Goal: Register for event/course

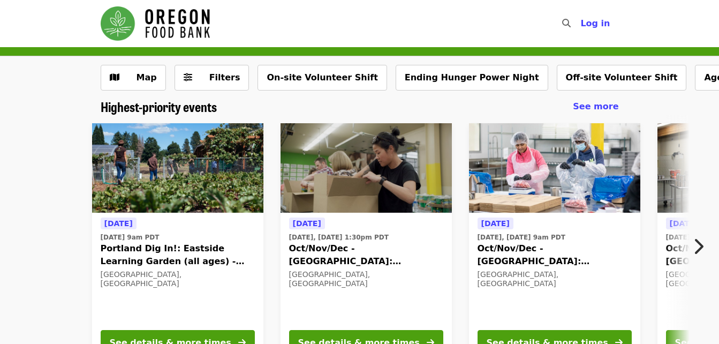
click at [377, 157] on img at bounding box center [366, 168] width 171 height 90
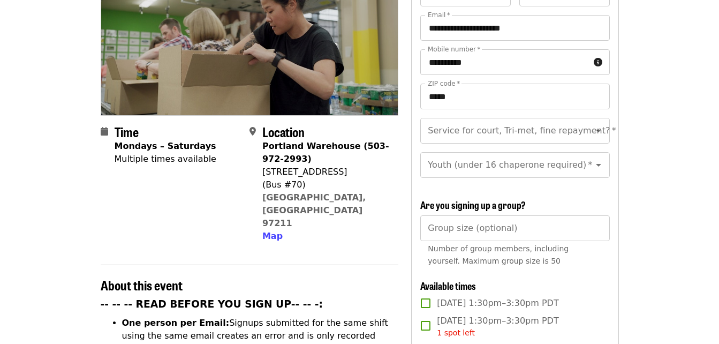
scroll to position [214, 0]
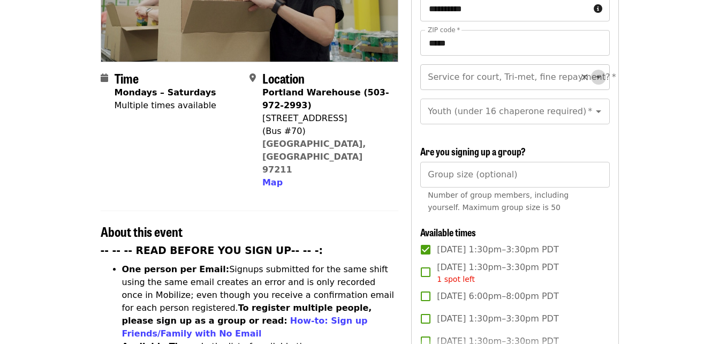
click at [596, 76] on icon "Open" at bounding box center [598, 77] width 5 height 3
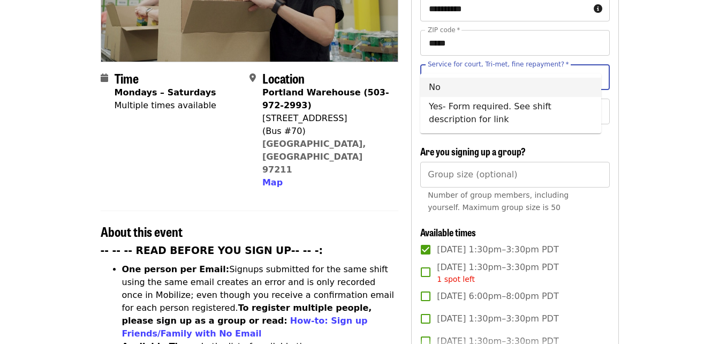
click at [439, 90] on li "No" at bounding box center [510, 87] width 181 height 19
type input "**"
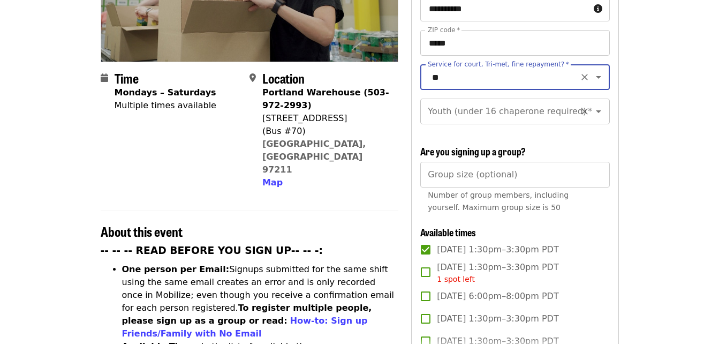
click at [592, 105] on icon "Open" at bounding box center [598, 111] width 13 height 13
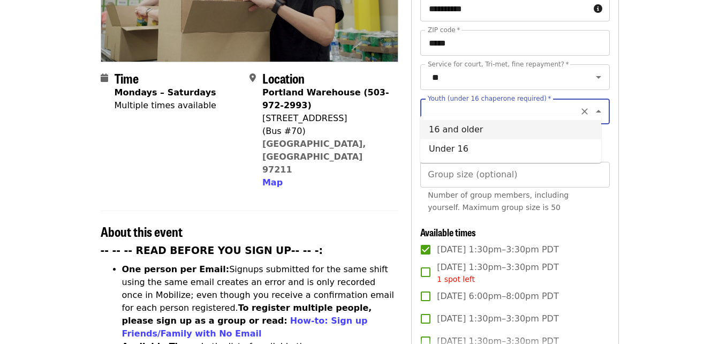
click at [472, 127] on li "16 and older" at bounding box center [510, 129] width 181 height 19
type input "**********"
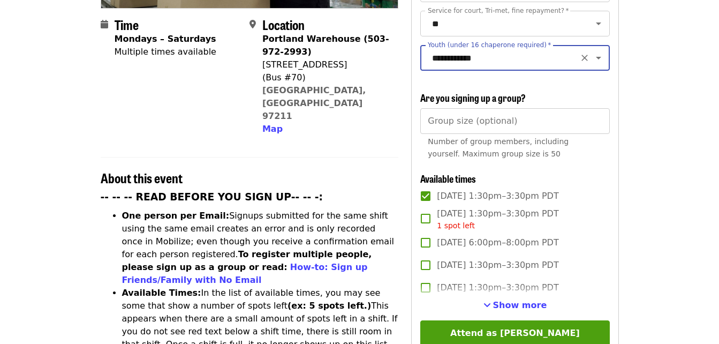
scroll to position [321, 0]
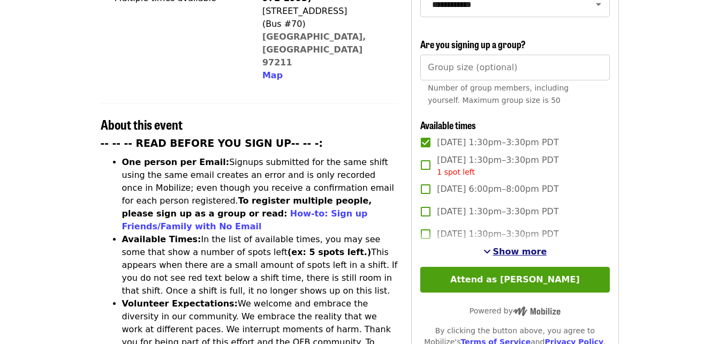
click at [521, 247] on span "Show more" at bounding box center [520, 251] width 54 height 10
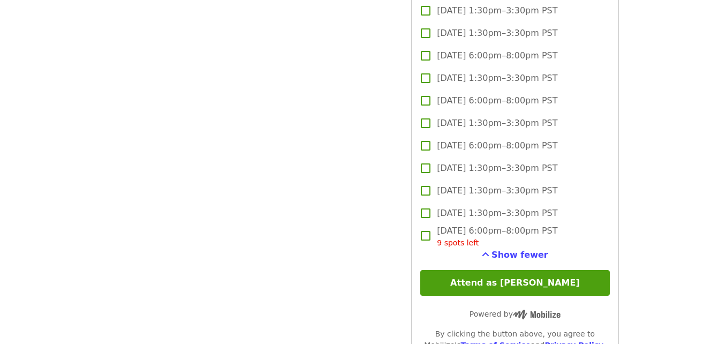
scroll to position [1928, 0]
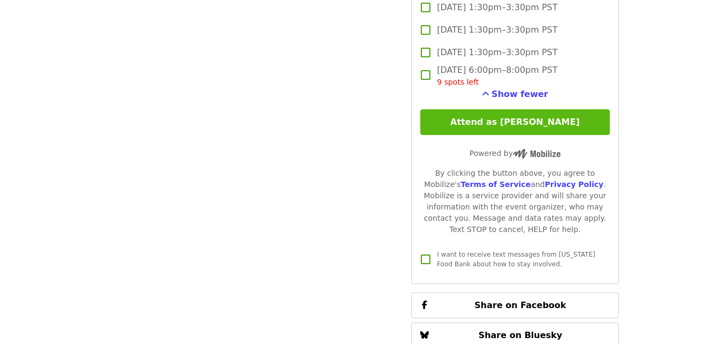
click at [514, 120] on button "Attend as [PERSON_NAME]" at bounding box center [514, 122] width 189 height 26
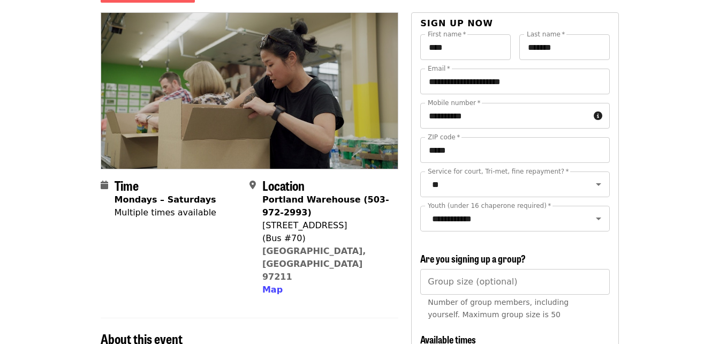
scroll to position [0, 0]
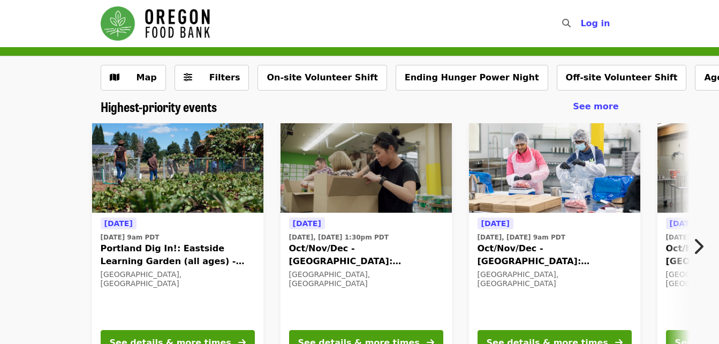
click at [700, 244] on icon "chevron-right icon" at bounding box center [698, 246] width 11 height 20
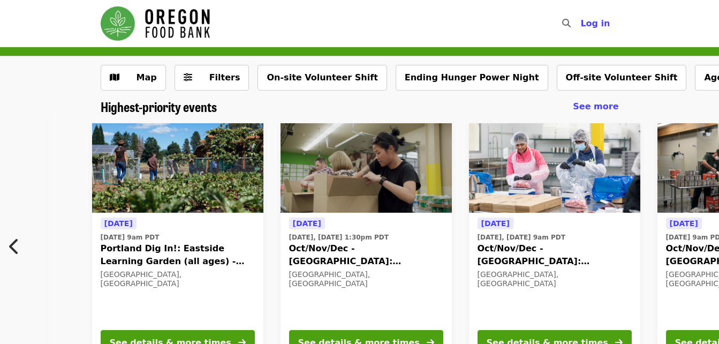
scroll to position [0, 471]
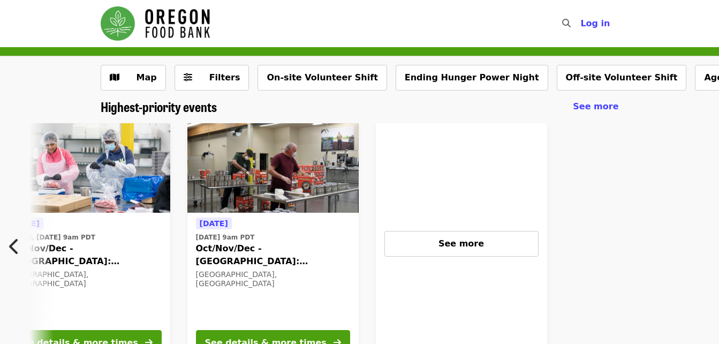
click at [306, 188] on img at bounding box center [272, 168] width 171 height 90
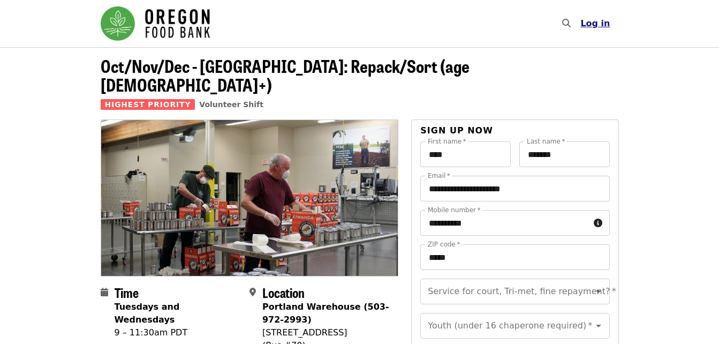
click at [598, 25] on span "Log in" at bounding box center [595, 23] width 29 height 10
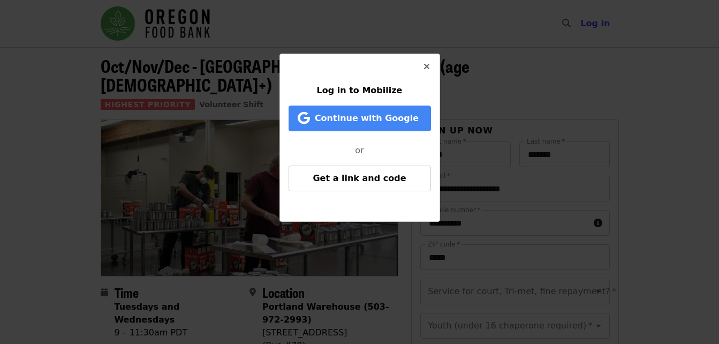
click at [428, 63] on icon "times icon" at bounding box center [427, 67] width 6 height 10
